Goal: Navigation & Orientation: Find specific page/section

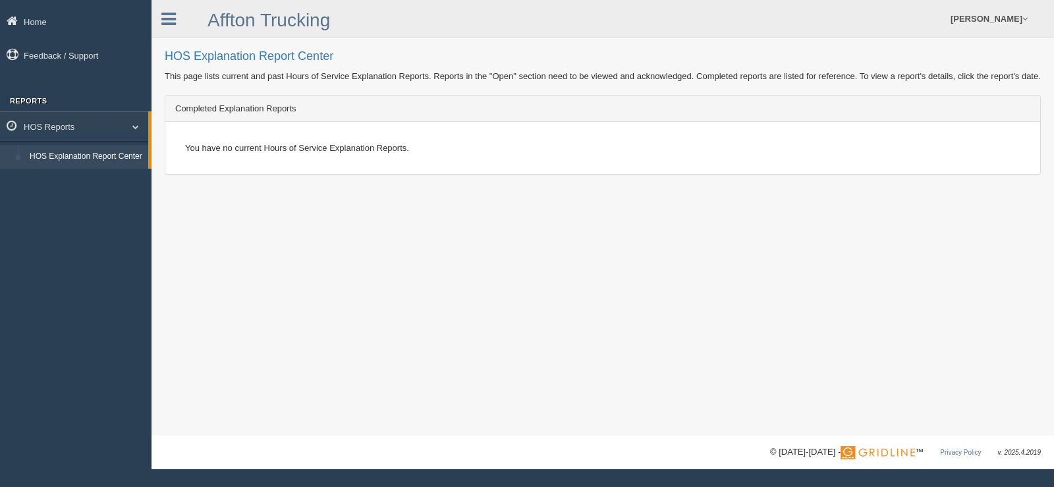
click at [99, 148] on link "HOS Explanation Report Center" at bounding box center [86, 157] width 124 height 24
click at [36, 18] on link "Home" at bounding box center [75, 22] width 151 height 30
click at [168, 16] on icon at bounding box center [168, 19] width 14 height 17
